Goal: Information Seeking & Learning: Learn about a topic

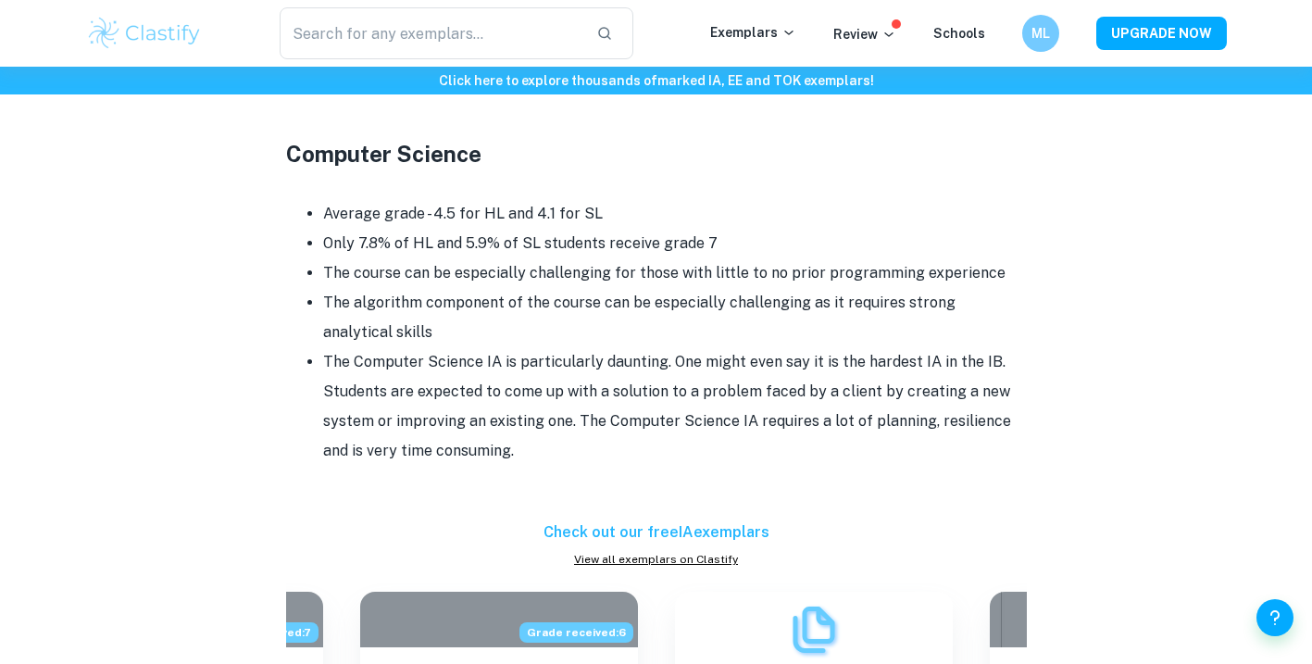
scroll to position [1909, 0]
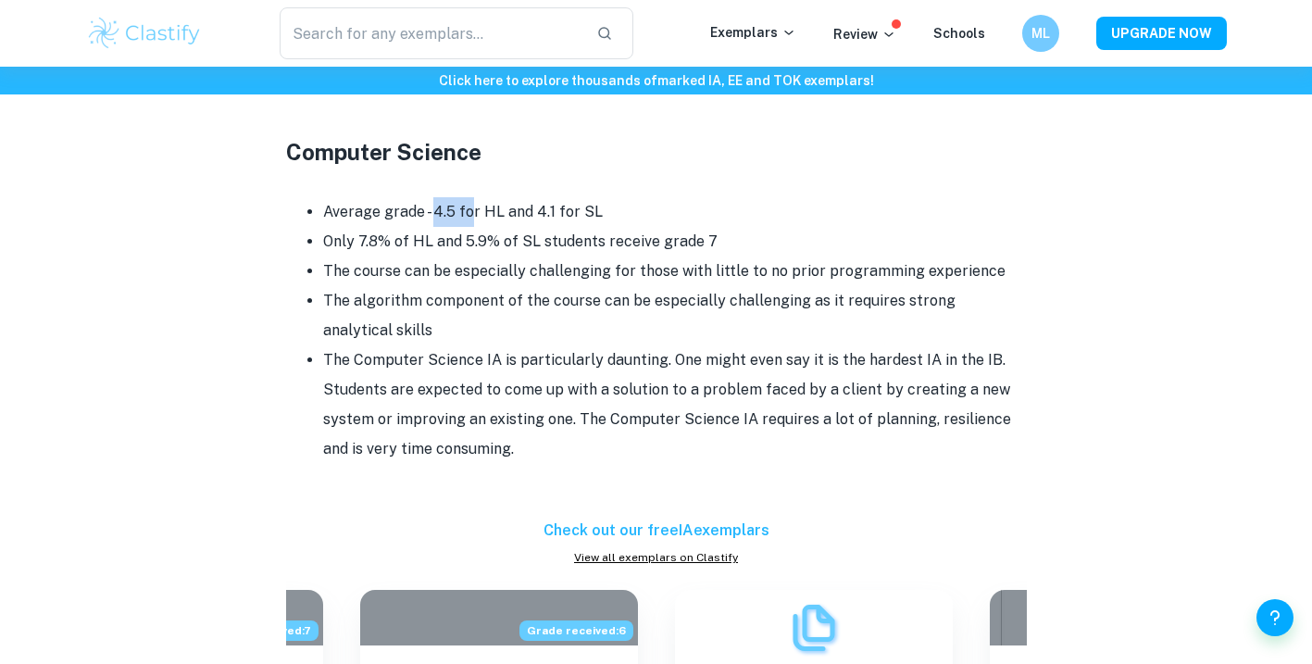
drag, startPoint x: 435, startPoint y: 181, endPoint x: 473, endPoint y: 181, distance: 38.0
click at [473, 197] on li "Average grade - 4.5 for HL and 4.1 for SL" at bounding box center [675, 212] width 704 height 30
click at [448, 256] on li "The course can be especially challenging for those with little to no prior prog…" at bounding box center [675, 271] width 704 height 30
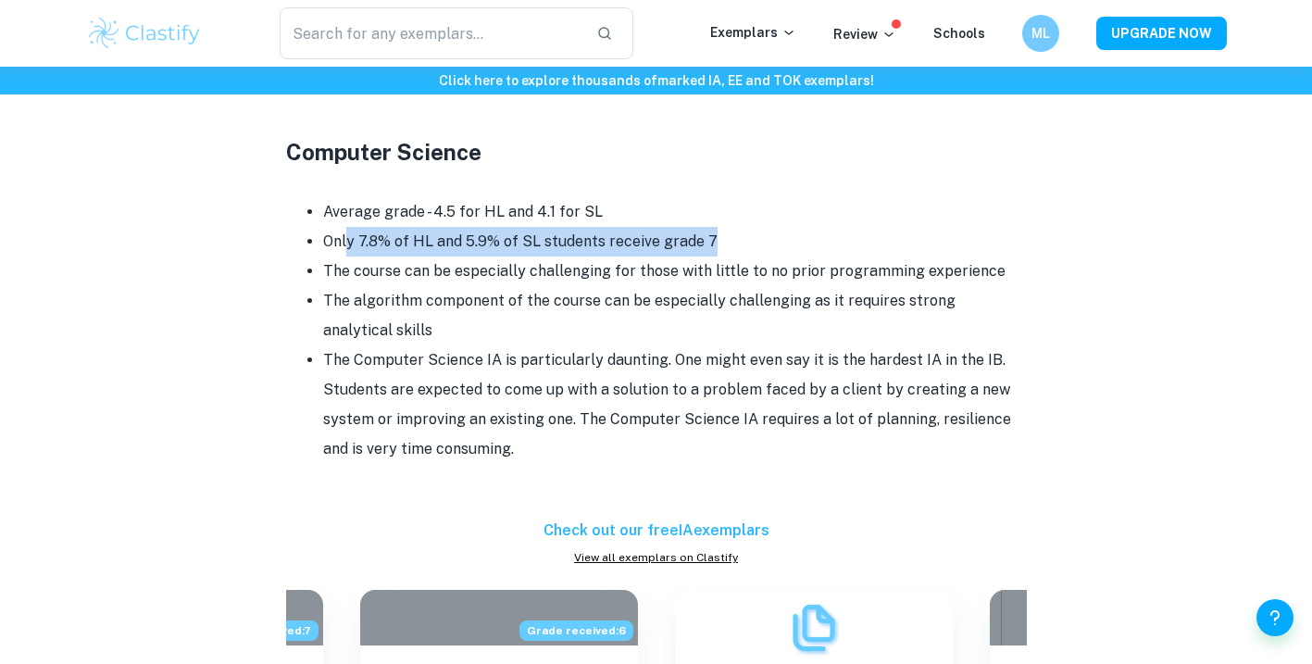
drag, startPoint x: 344, startPoint y: 210, endPoint x: 734, endPoint y: 203, distance: 389.9
click at [734, 227] on li "Only 7.8% of HL and 5.9% of SL students receive grade 7" at bounding box center [675, 242] width 704 height 30
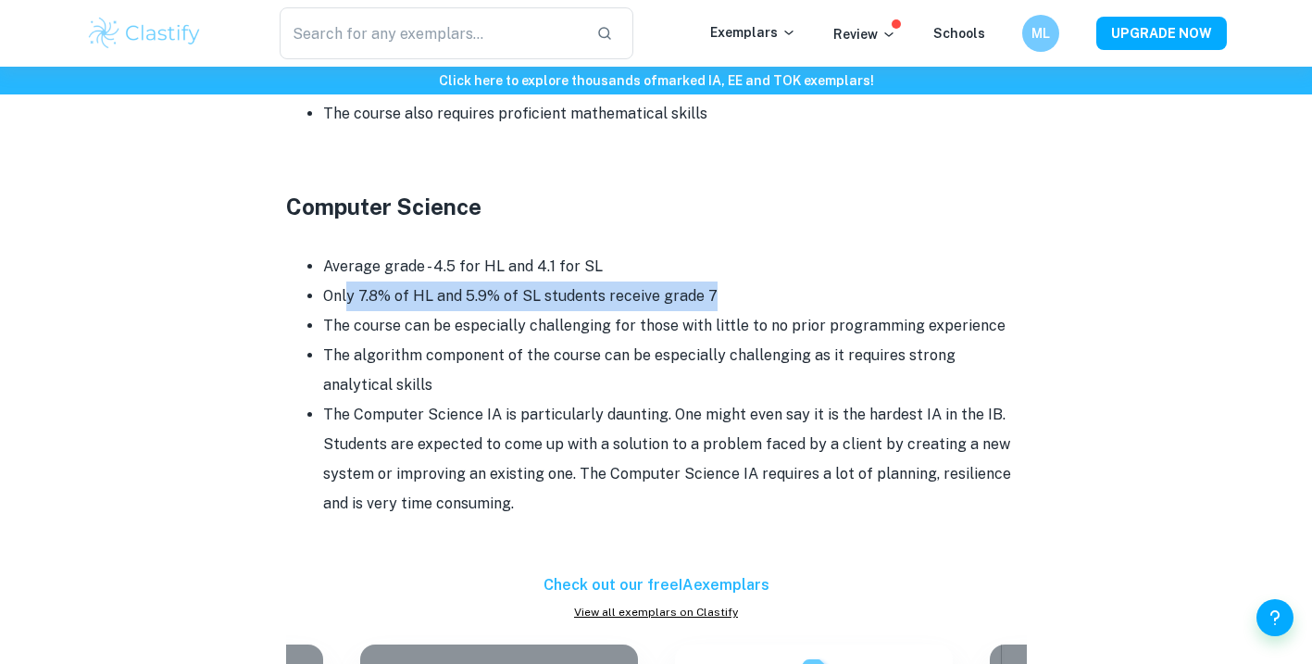
scroll to position [1854, 0]
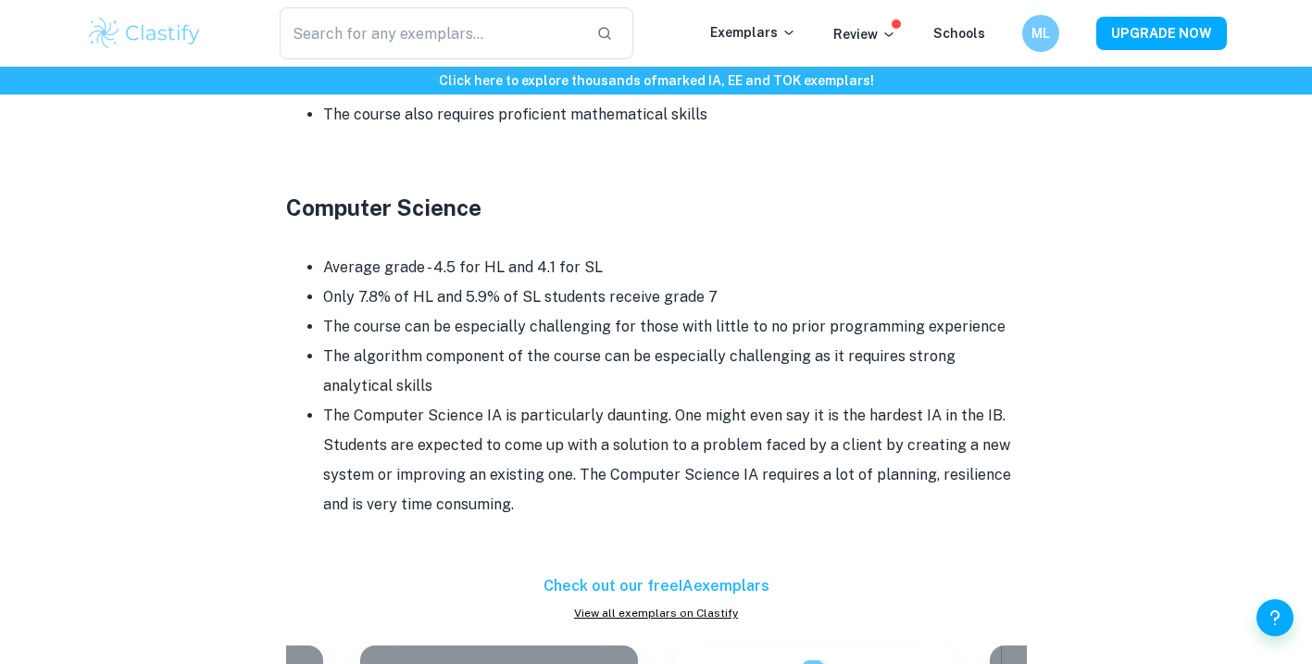
click at [512, 282] on li "Only 7.8% of HL and 5.9% of SL students receive grade 7" at bounding box center [675, 297] width 704 height 30
drag, startPoint x: 470, startPoint y: 266, endPoint x: 569, endPoint y: 264, distance: 99.1
click at [568, 282] on li "Only 7.8% of HL and 5.9% of SL students receive grade 7" at bounding box center [675, 297] width 704 height 30
drag, startPoint x: 704, startPoint y: 258, endPoint x: 728, endPoint y: 257, distance: 24.1
click at [728, 282] on li "Only 7.8% of HL and 5.9% of SL students receive grade 7" at bounding box center [675, 297] width 704 height 30
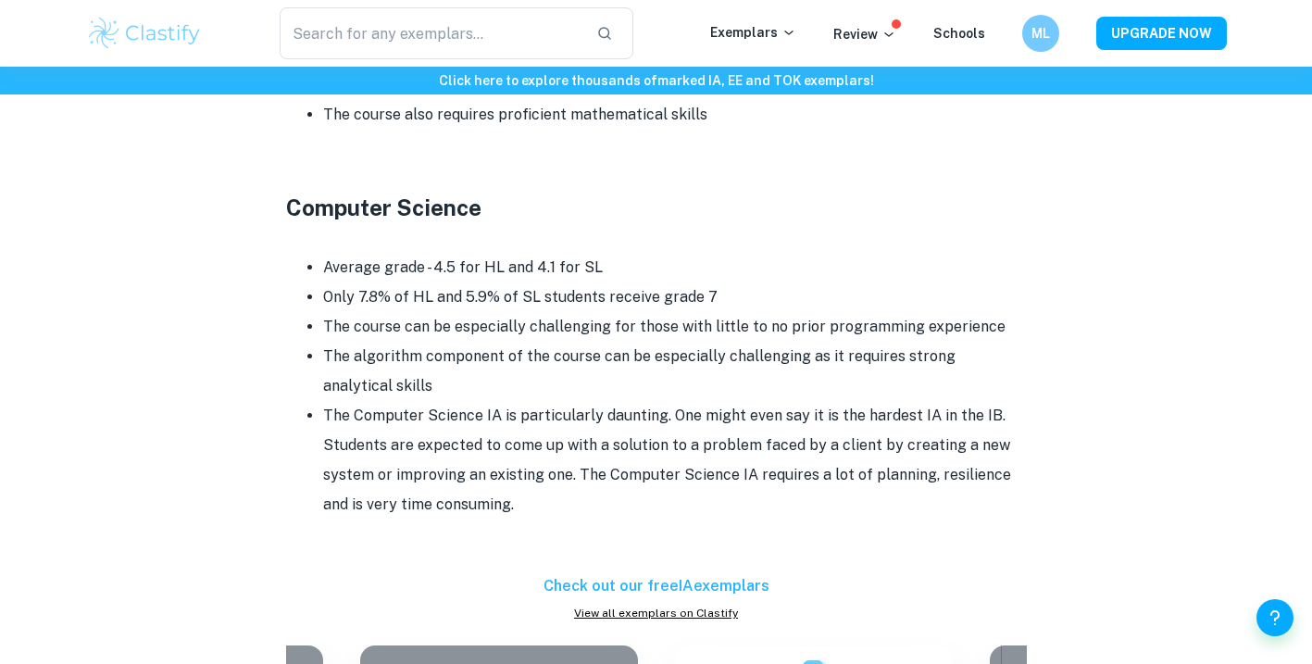
click at [490, 282] on li "Only 7.8% of HL and 5.9% of SL students receive grade 7" at bounding box center [675, 297] width 704 height 30
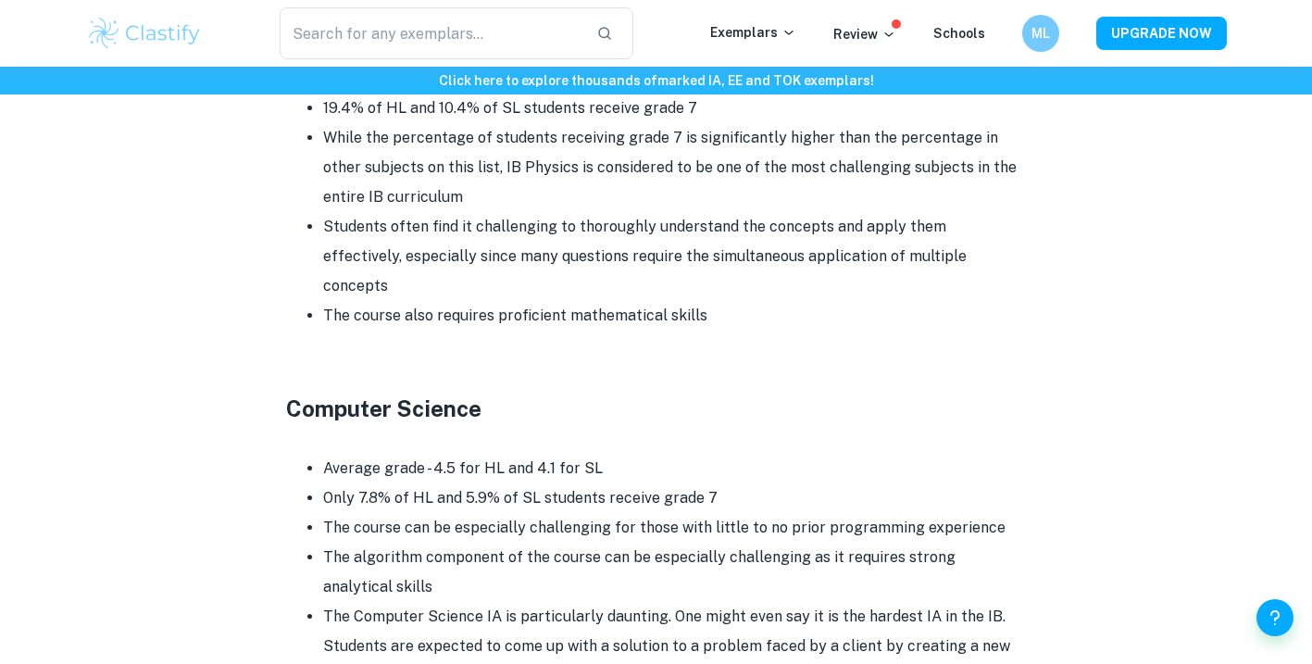
scroll to position [1837, 0]
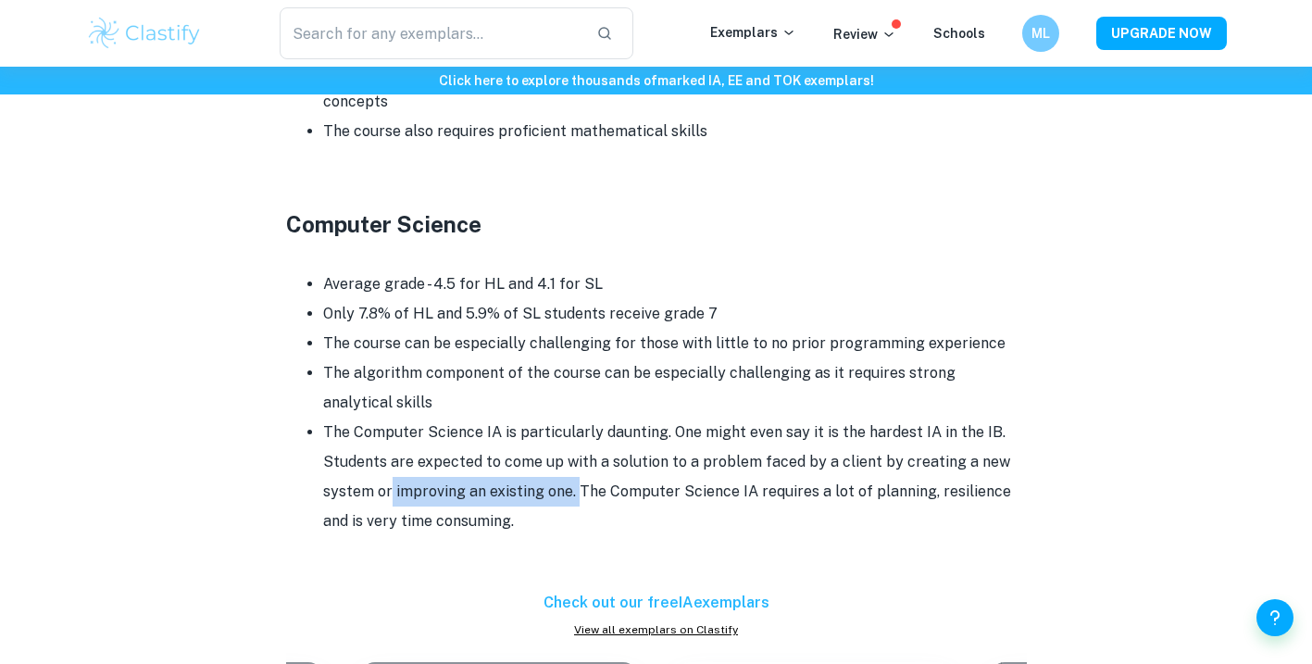
drag, startPoint x: 390, startPoint y: 465, endPoint x: 573, endPoint y: 467, distance: 183.3
click at [574, 467] on li "The Computer Science IA is particularly daunting. One might even say it is the …" at bounding box center [675, 477] width 704 height 119
click at [609, 485] on li "The Computer Science IA is particularly daunting. One might even say it is the …" at bounding box center [675, 477] width 704 height 119
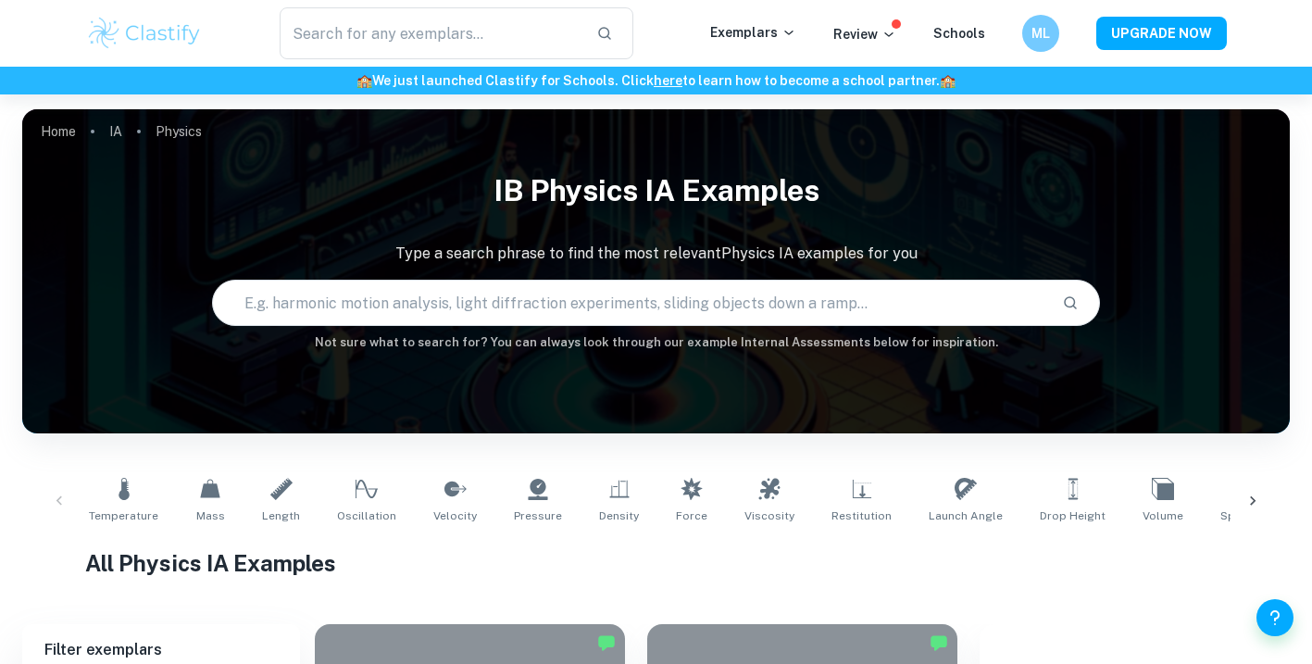
scroll to position [1470, 0]
